Goal: Information Seeking & Learning: Learn about a topic

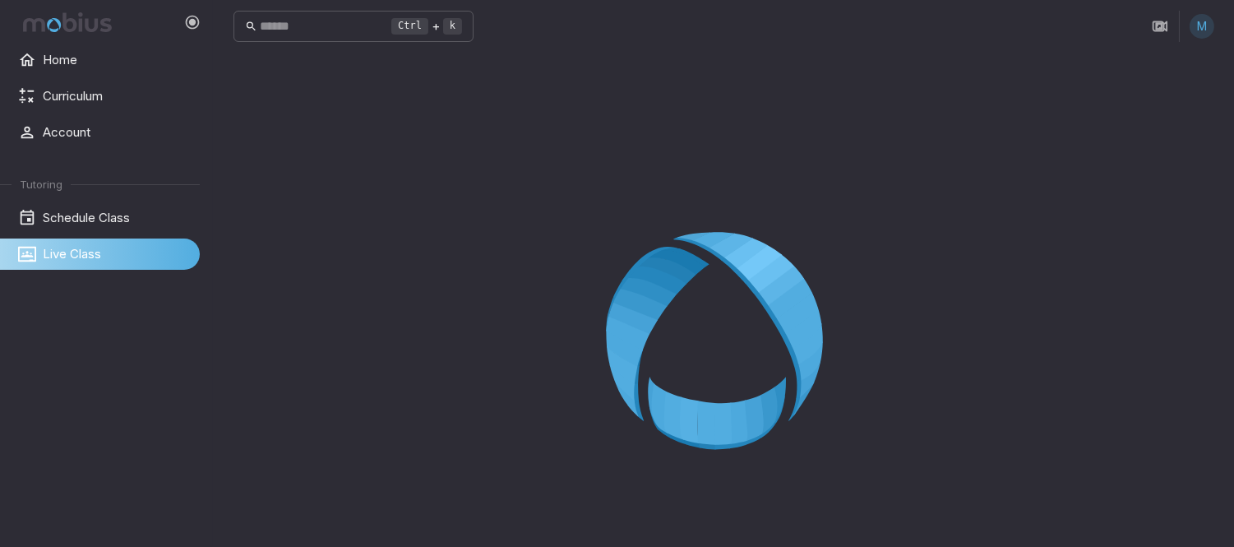
click at [726, 325] on icon at bounding box center [724, 346] width 237 height 237
click at [725, 321] on icon at bounding box center [724, 346] width 237 height 237
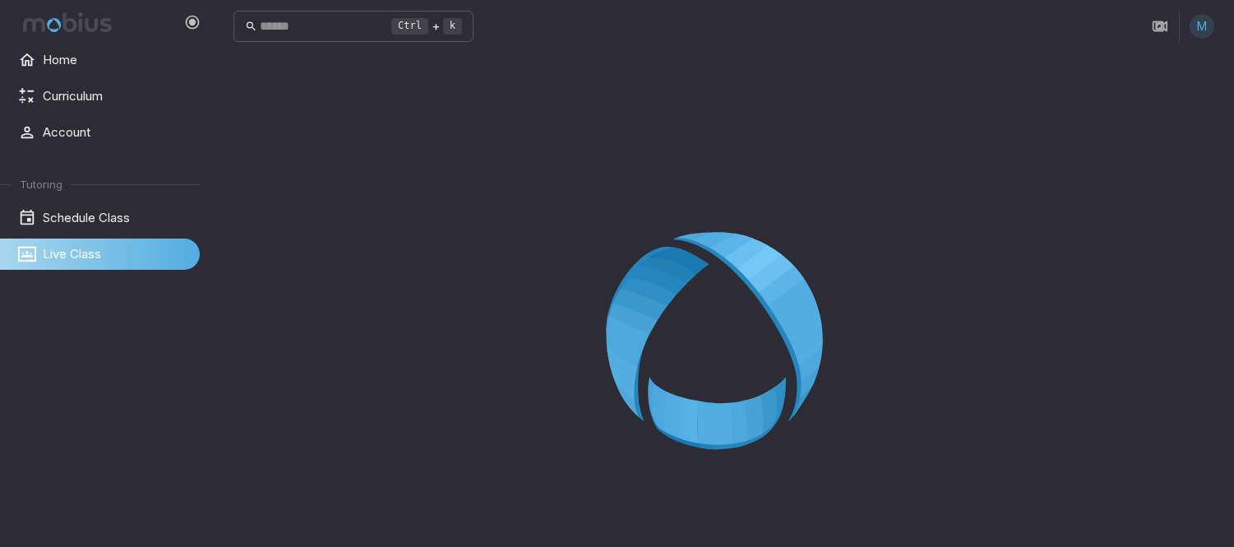
click at [725, 319] on icon at bounding box center [724, 346] width 237 height 237
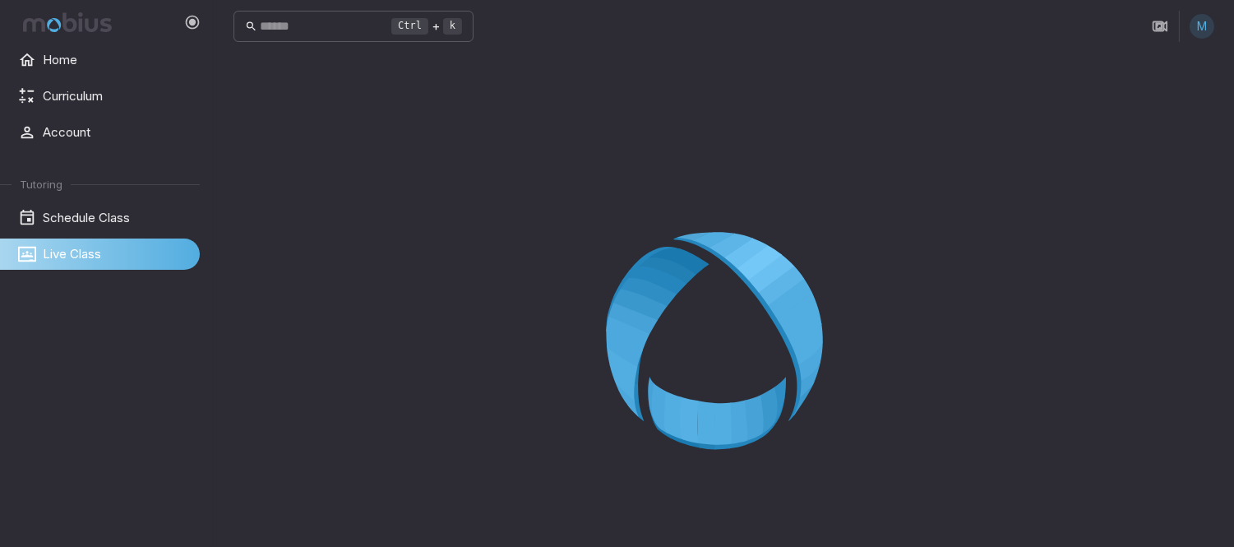
click at [725, 319] on icon at bounding box center [724, 346] width 237 height 237
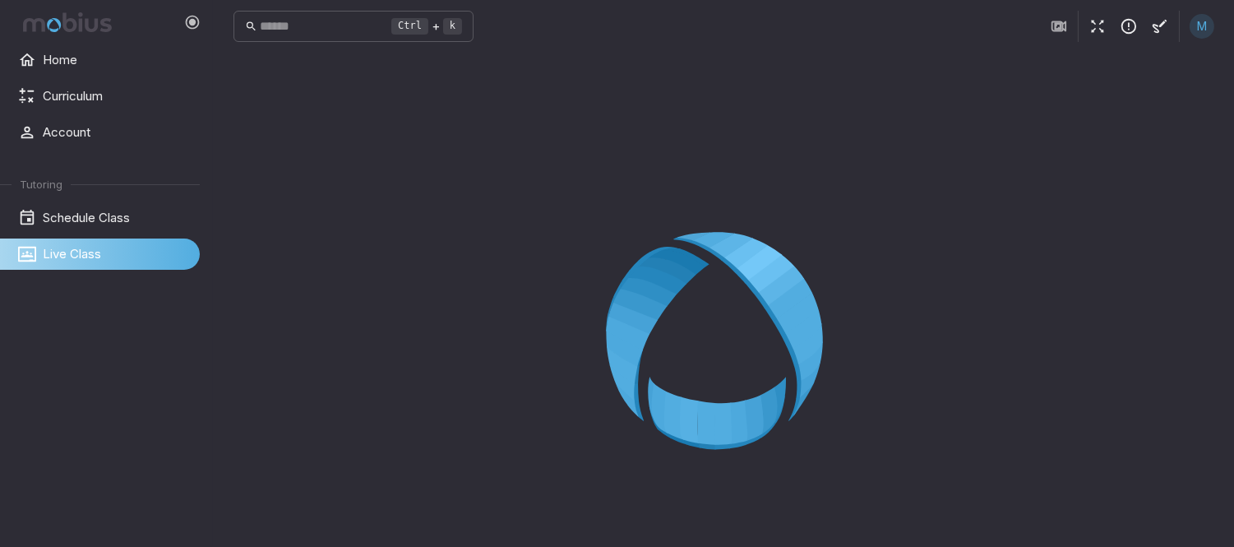
click at [1088, 29] on icon "button" at bounding box center [1097, 26] width 18 height 18
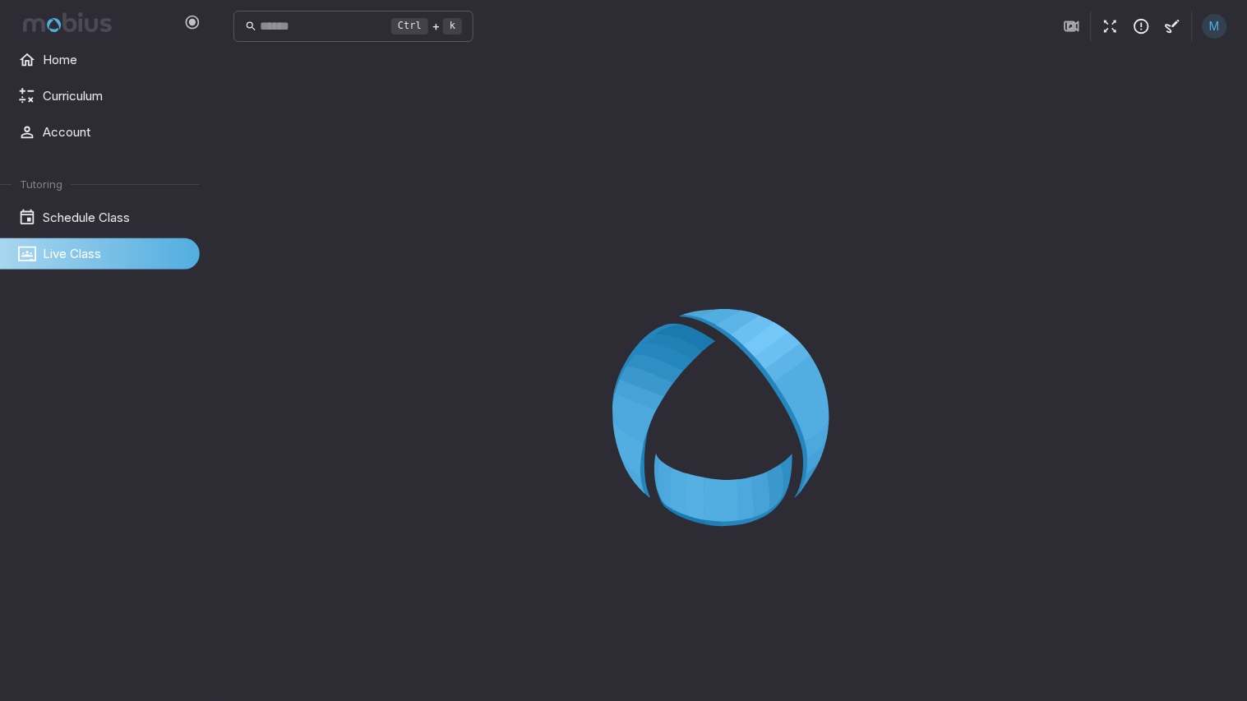
click at [390, 497] on html "Home Curriculum Account Tutoring Schedule Class Live Class Ctrl + k ​ M Live Cl…" at bounding box center [623, 396] width 1247 height 793
click at [391, 492] on html "Home Curriculum Account Tutoring Schedule Class Live Class Ctrl + k ​ M Live Cl…" at bounding box center [623, 396] width 1247 height 793
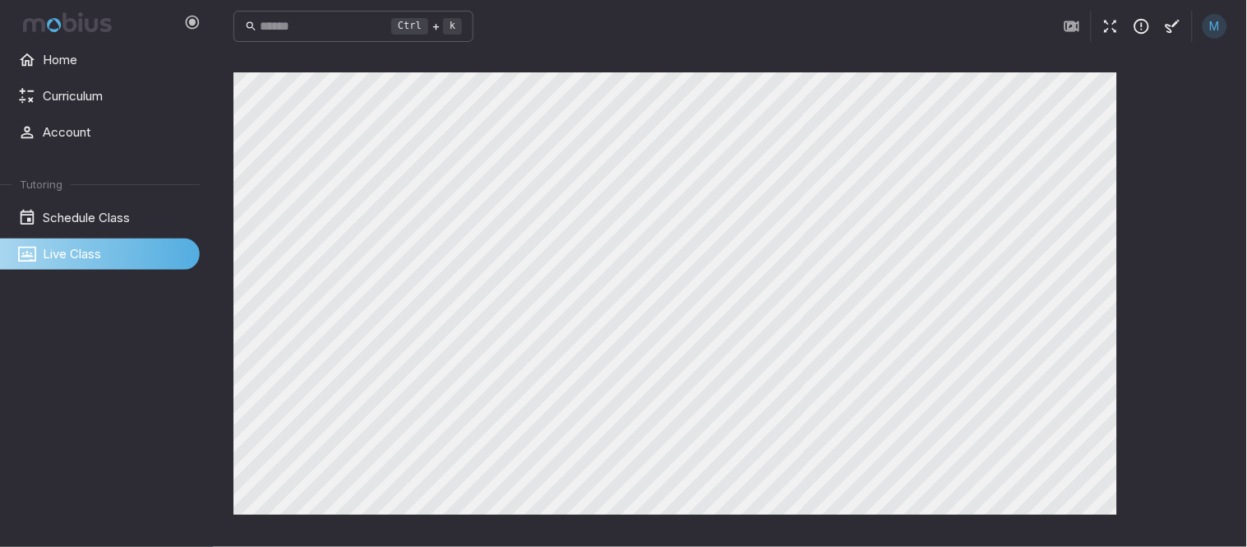
click at [1106, 28] on icon "button" at bounding box center [1111, 26] width 18 height 18
click at [1112, 28] on icon "button" at bounding box center [1111, 26] width 18 height 18
click at [1107, 33] on icon "button" at bounding box center [1111, 26] width 18 height 18
click at [1106, 36] on button "button" at bounding box center [1110, 26] width 31 height 31
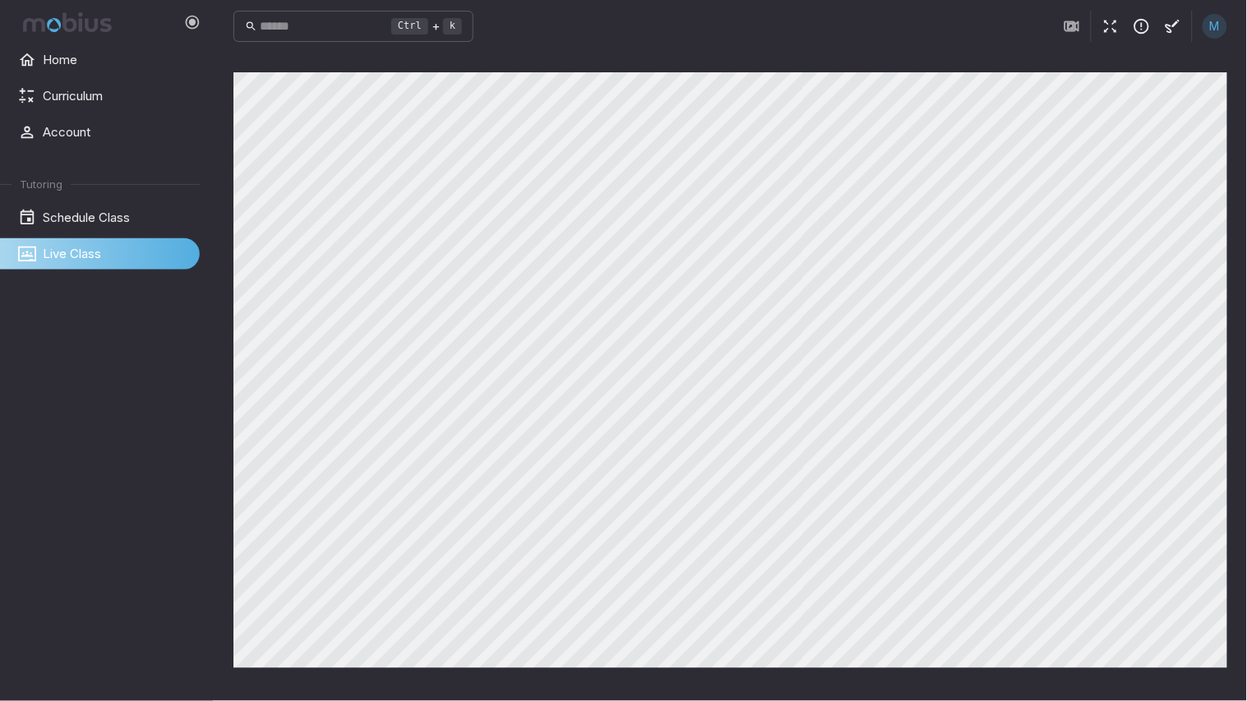
click at [1099, 23] on button "button" at bounding box center [1110, 26] width 31 height 31
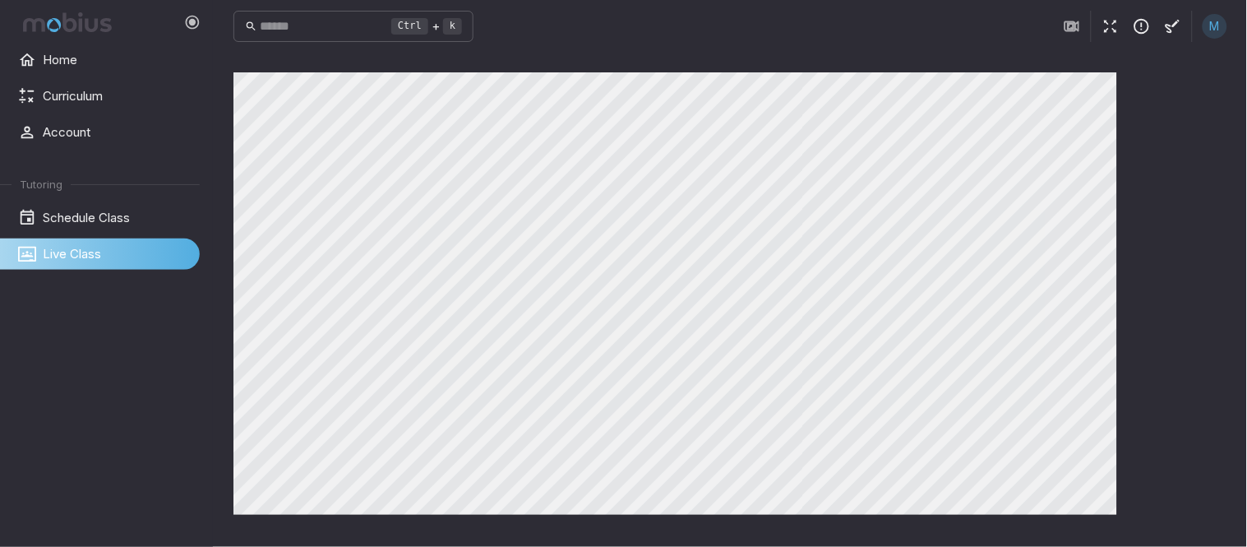
click at [1102, 20] on icon "button" at bounding box center [1111, 26] width 18 height 18
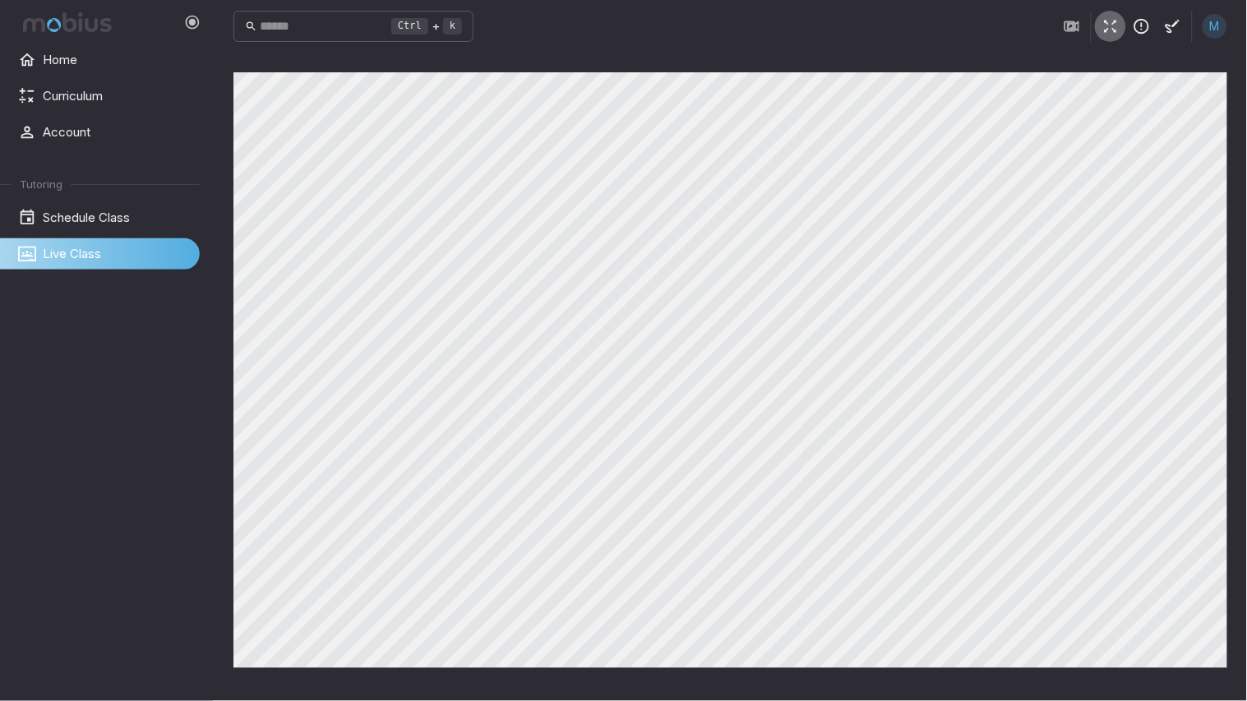
click at [1107, 22] on icon "button" at bounding box center [1111, 26] width 18 height 18
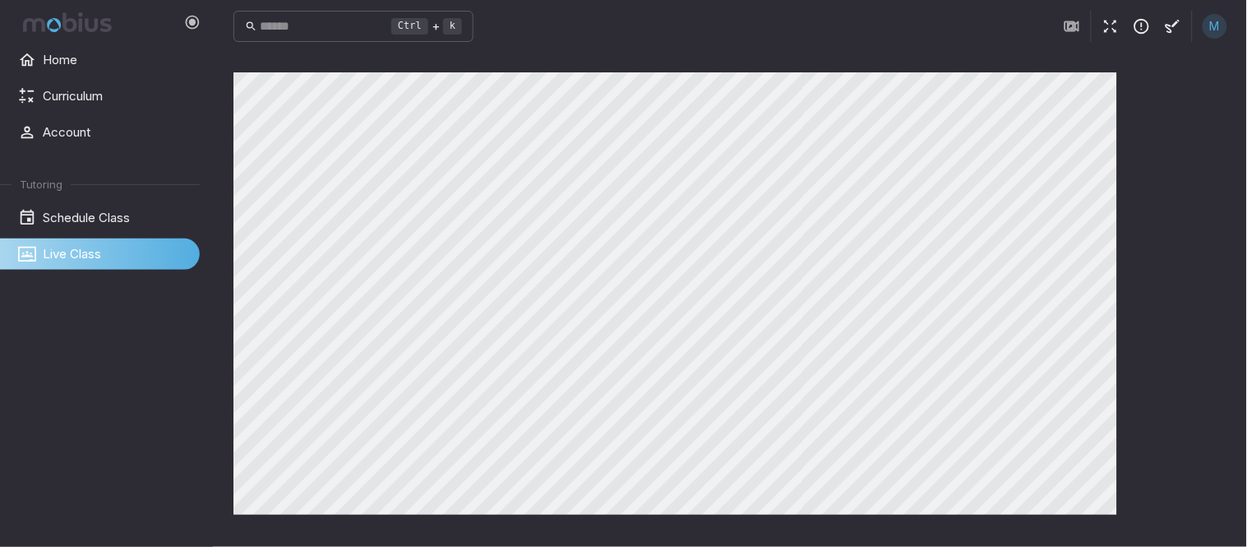
click at [1116, 35] on icon "button" at bounding box center [1111, 26] width 18 height 18
click at [1113, 26] on icon "button" at bounding box center [1111, 26] width 18 height 18
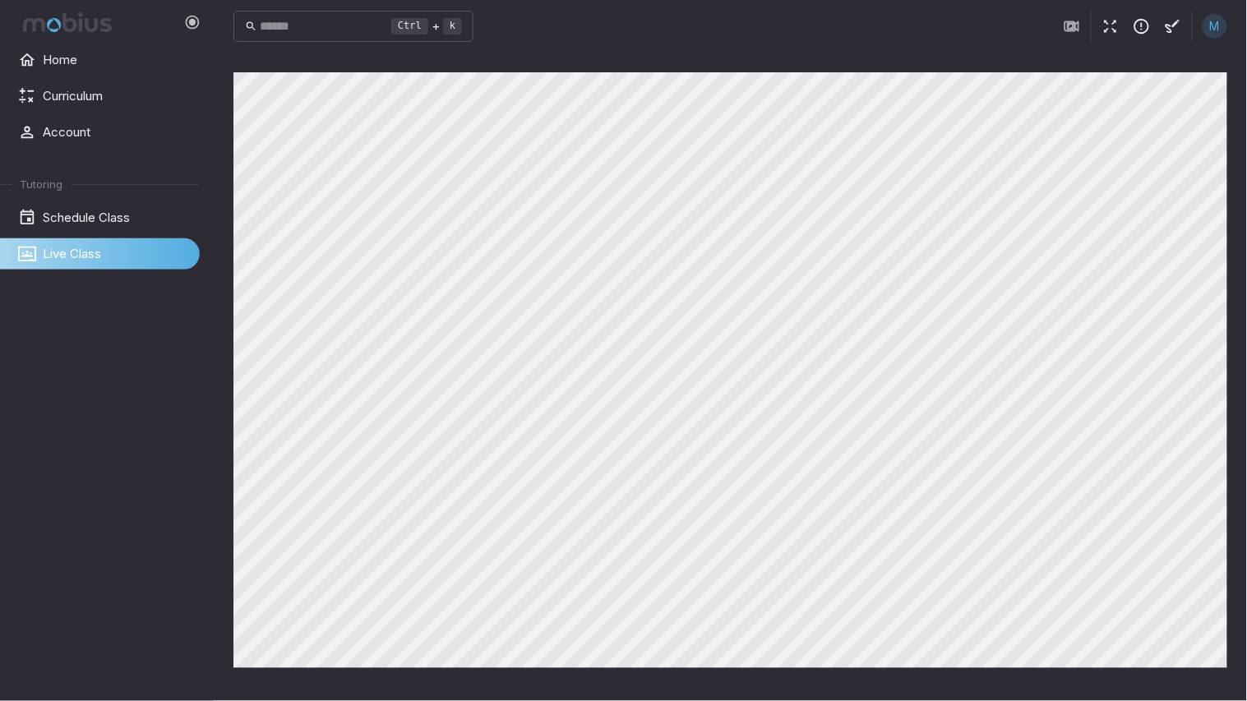
click at [1108, 23] on icon "button" at bounding box center [1111, 26] width 18 height 18
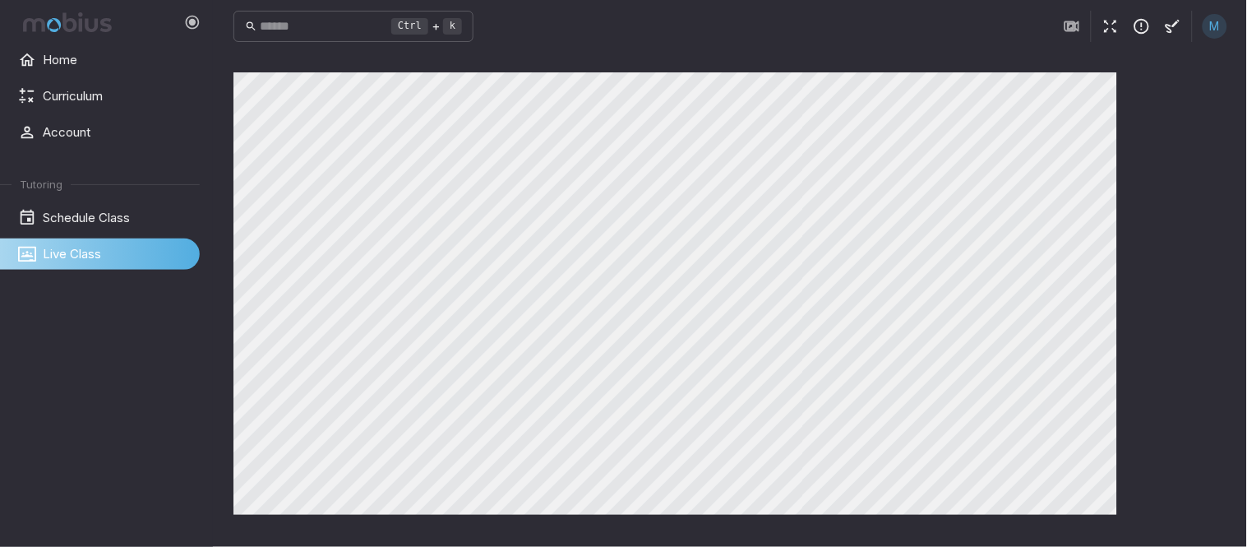
click at [1162, 150] on div "Canvas actions 100 % Exit zen mode" at bounding box center [730, 299] width 994 height 455
click at [1111, 27] on icon "button" at bounding box center [1111, 26] width 18 height 18
click at [1110, 33] on icon "button" at bounding box center [1111, 26] width 18 height 18
click at [1190, 121] on div "Canvas actions 100 % Exit zen mode" at bounding box center [730, 299] width 994 height 455
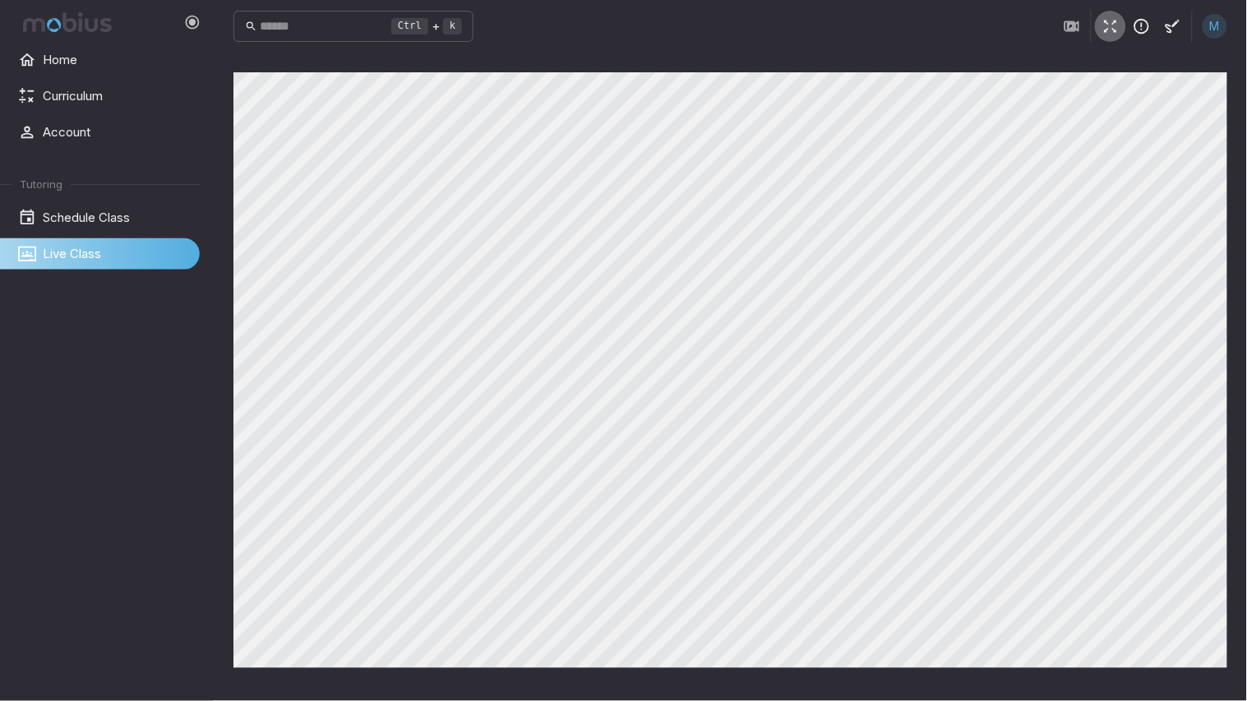
click at [1119, 14] on button "button" at bounding box center [1110, 26] width 31 height 31
